Goal: Entertainment & Leisure: Browse casually

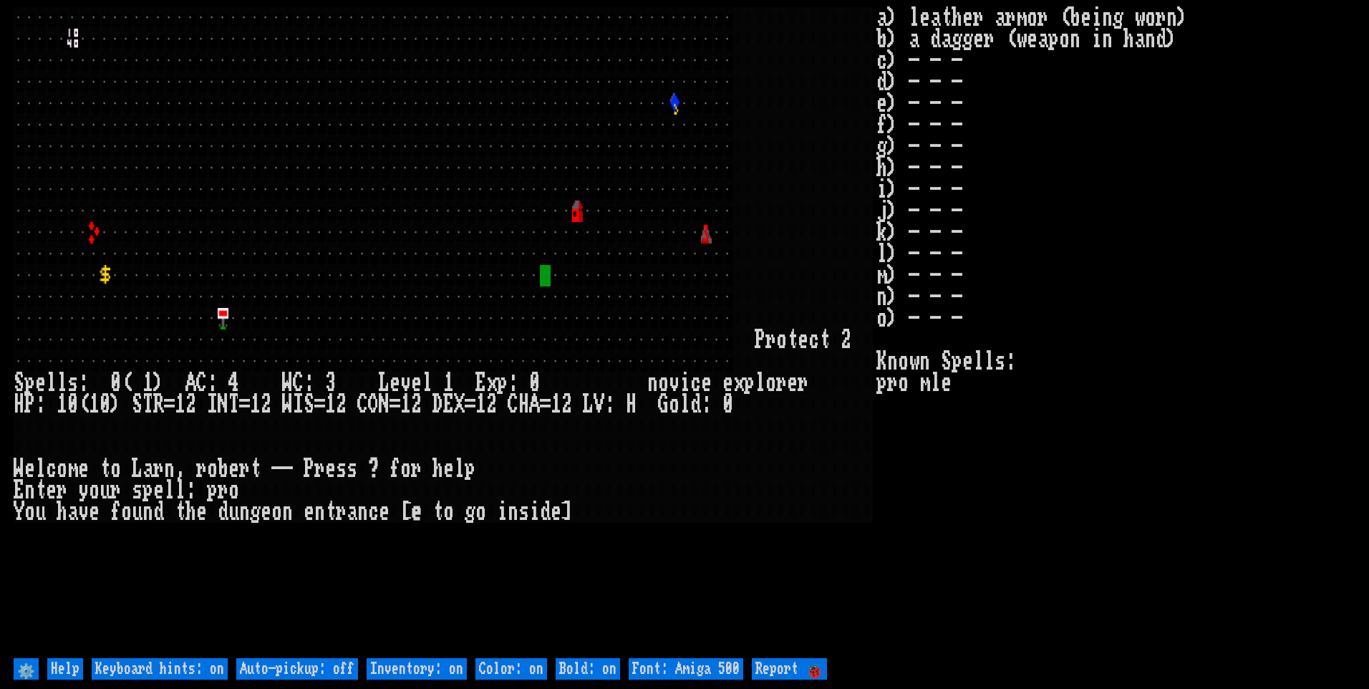
click at [336, 670] on off "Auto-pickup: off" at bounding box center [297, 668] width 122 height 21
type off "Auto-pickup: on"
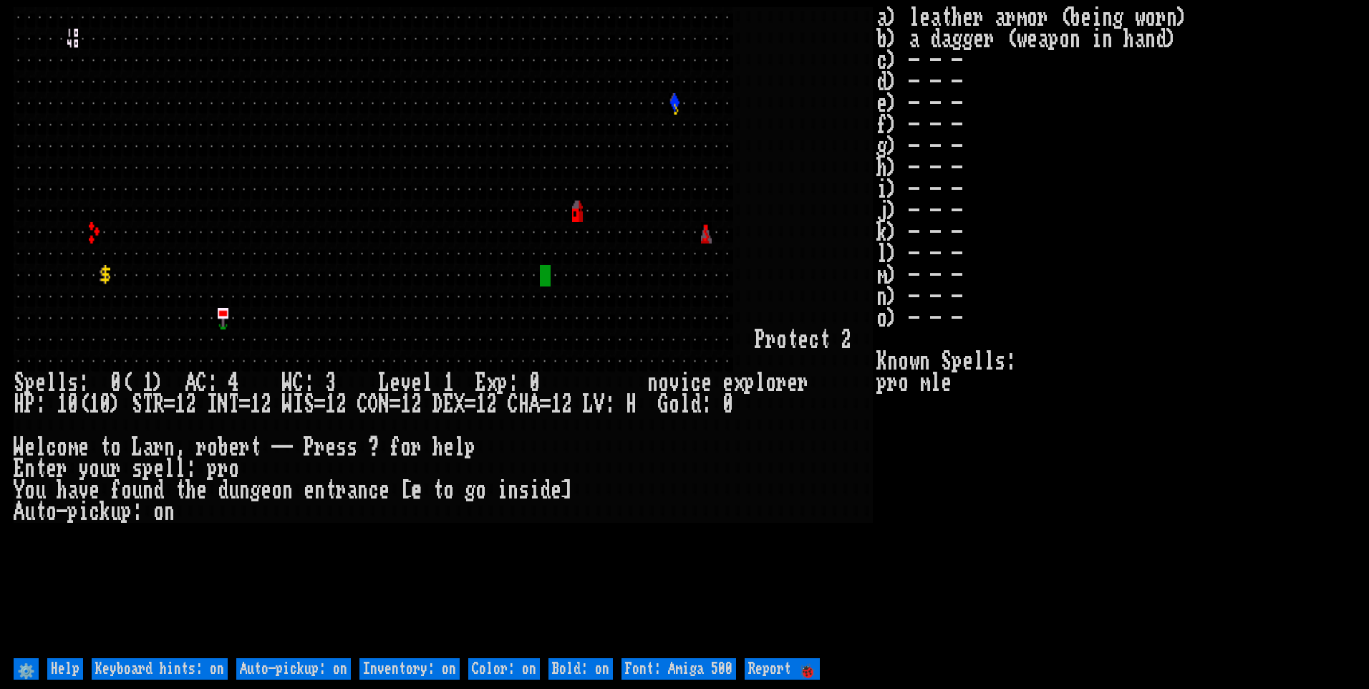
click at [387, 670] on on "Inventory: on" at bounding box center [410, 668] width 100 height 21
type on "Inventory: off"
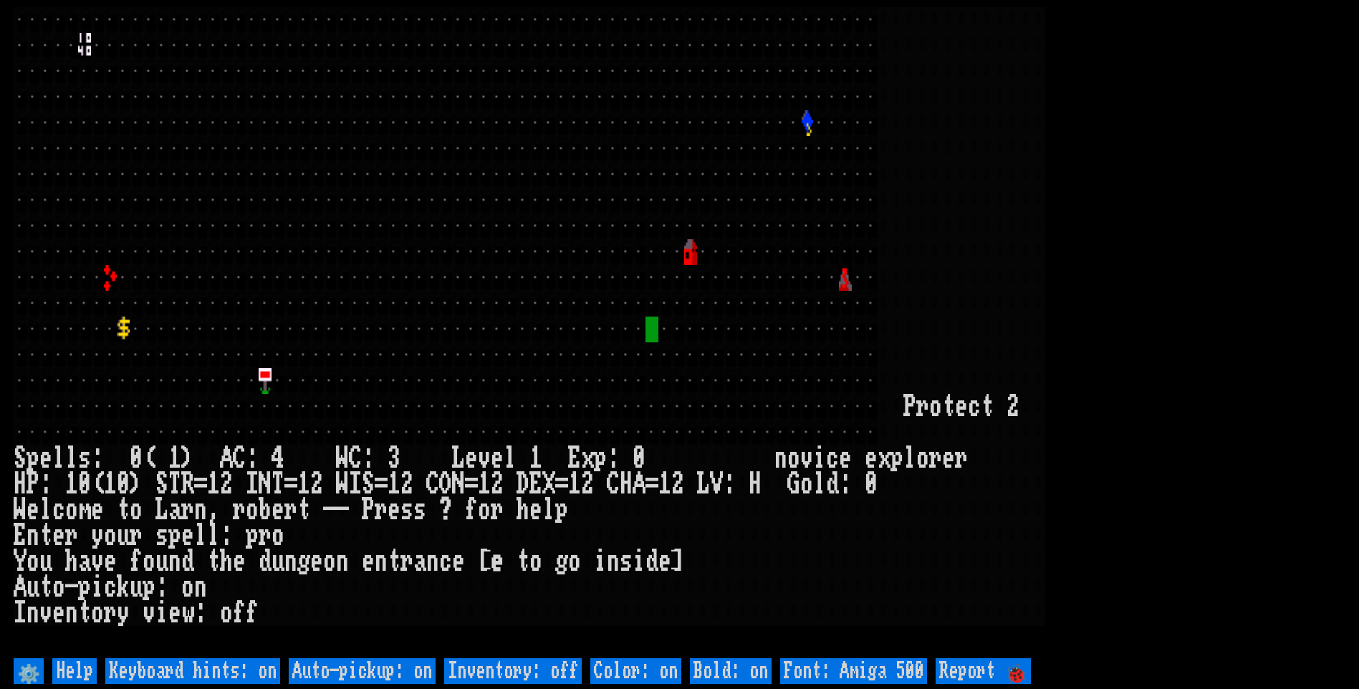
click at [821, 668] on 500 "Font: Amiga 500" at bounding box center [853, 671] width 147 height 26
type 500 "Font: Amiga 1200"
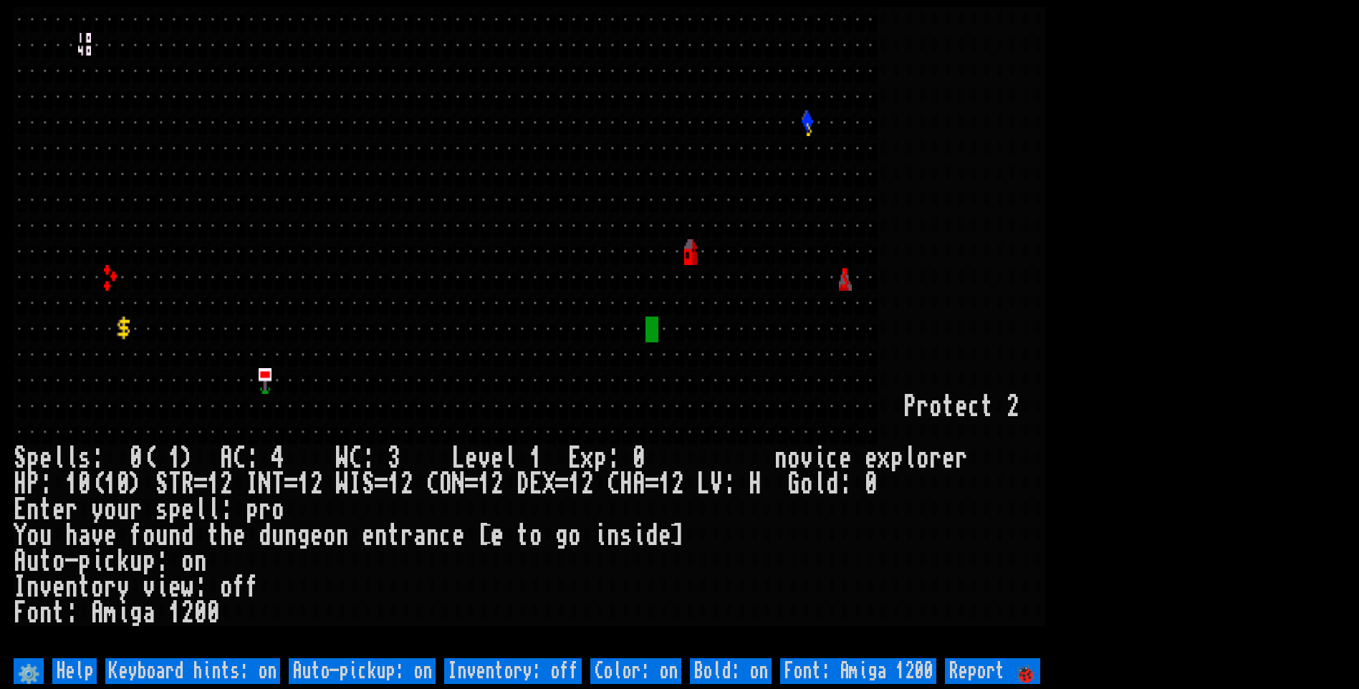
click at [1205, 424] on larn at bounding box center [679, 330] width 1331 height 647
